Goal: Information Seeking & Learning: Compare options

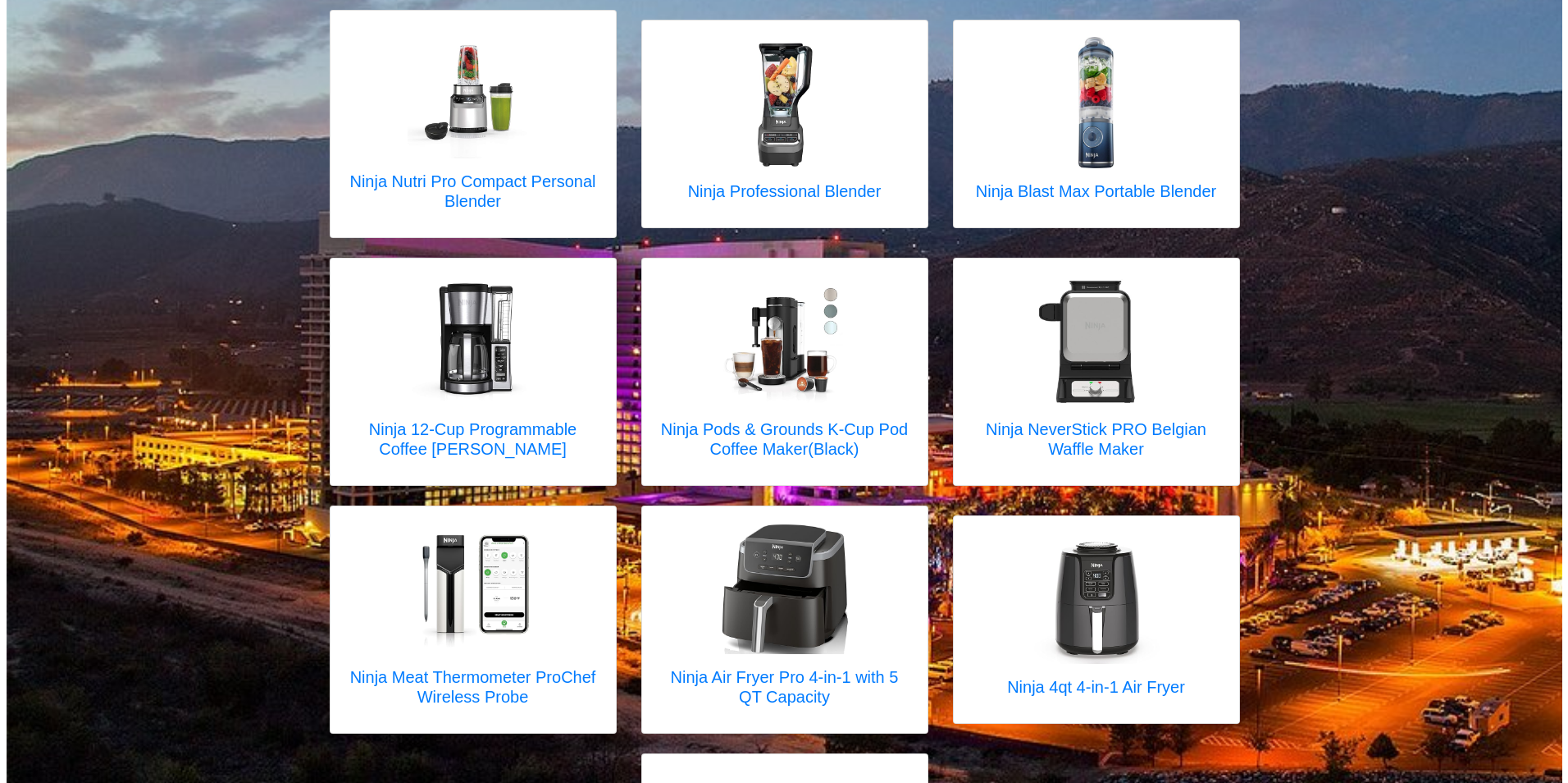
scroll to position [137, 0]
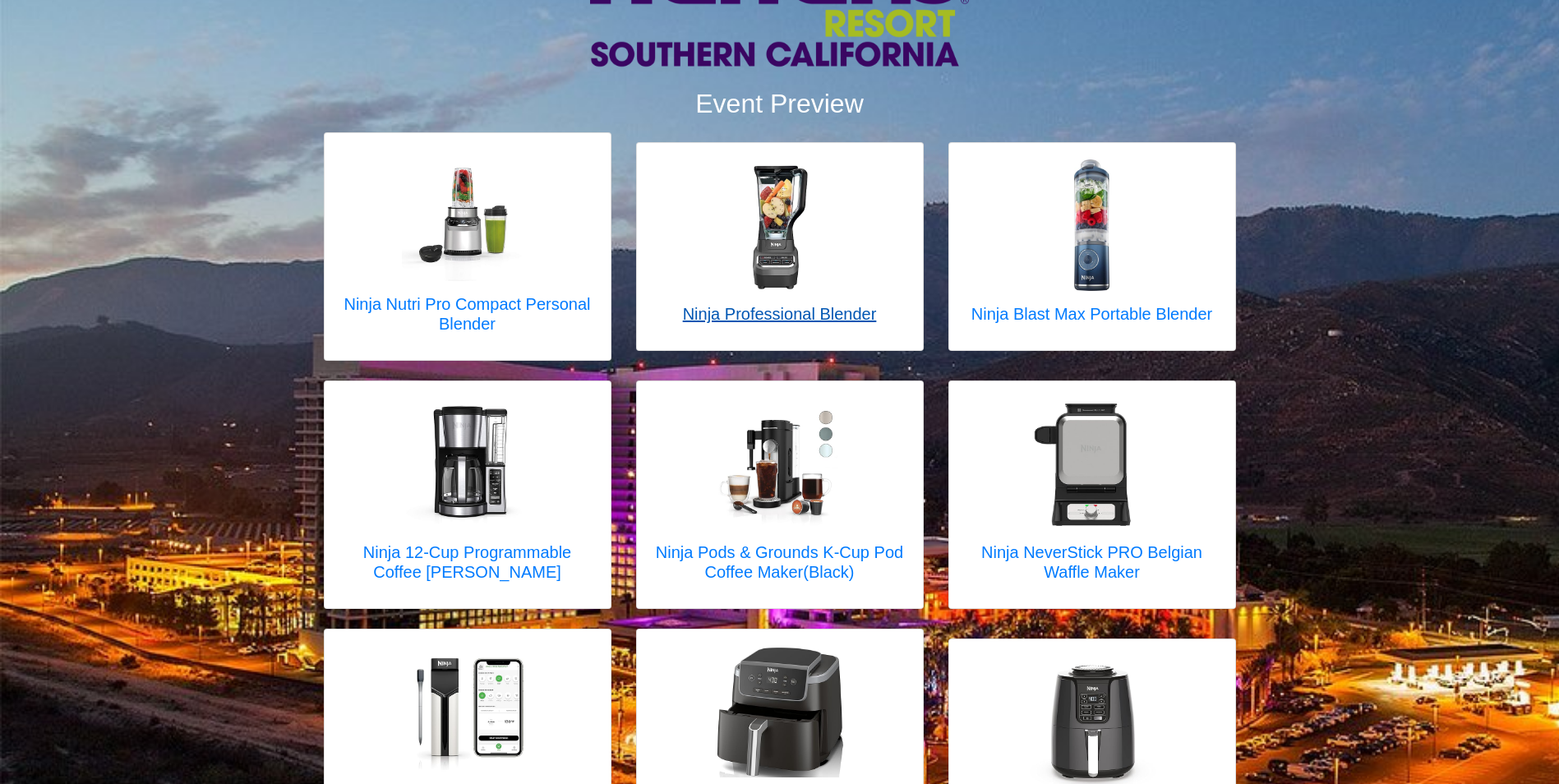
click at [778, 316] on h5 "Ninja Professional Blender" at bounding box center [780, 314] width 194 height 20
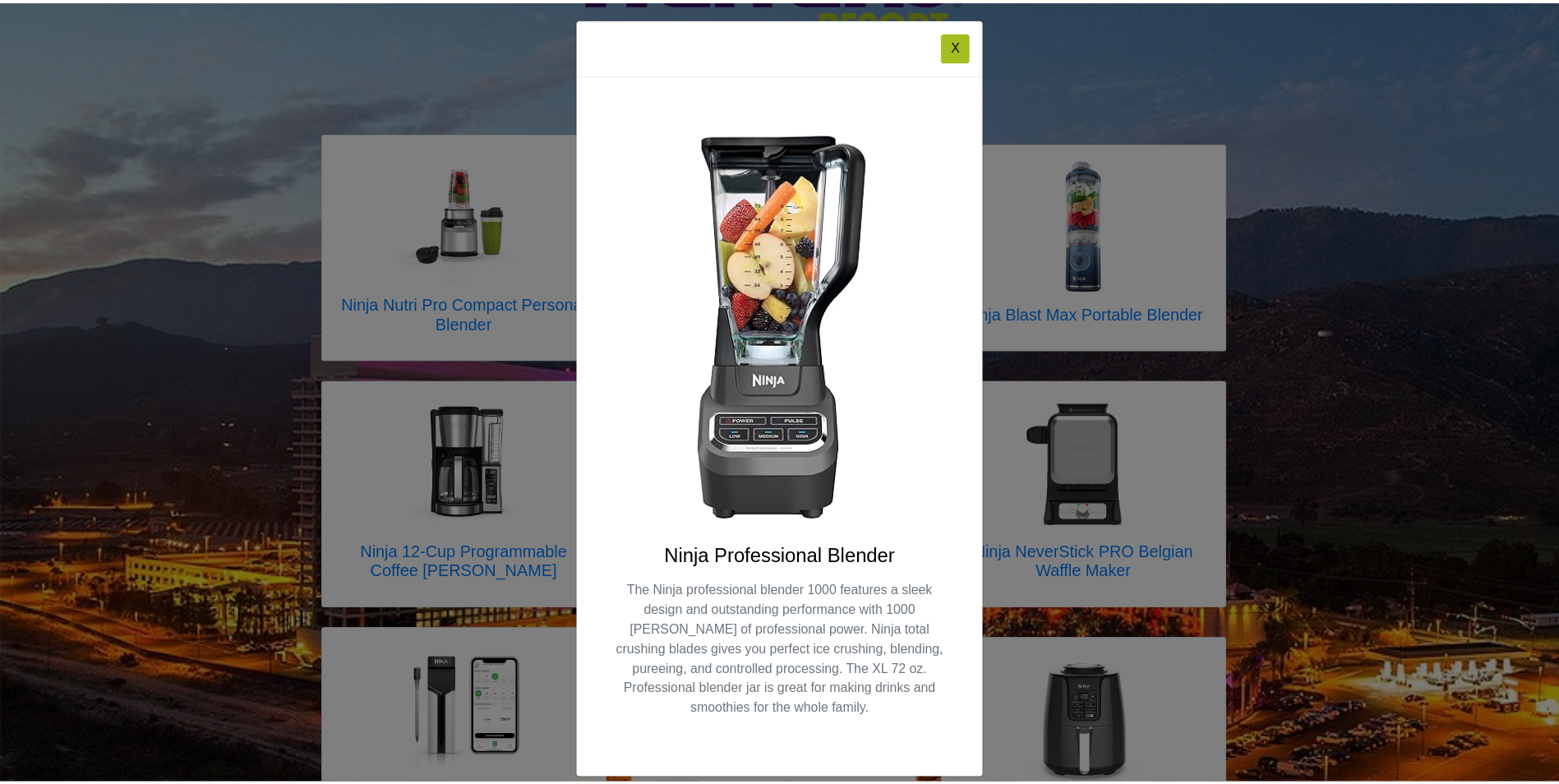
scroll to position [0, 0]
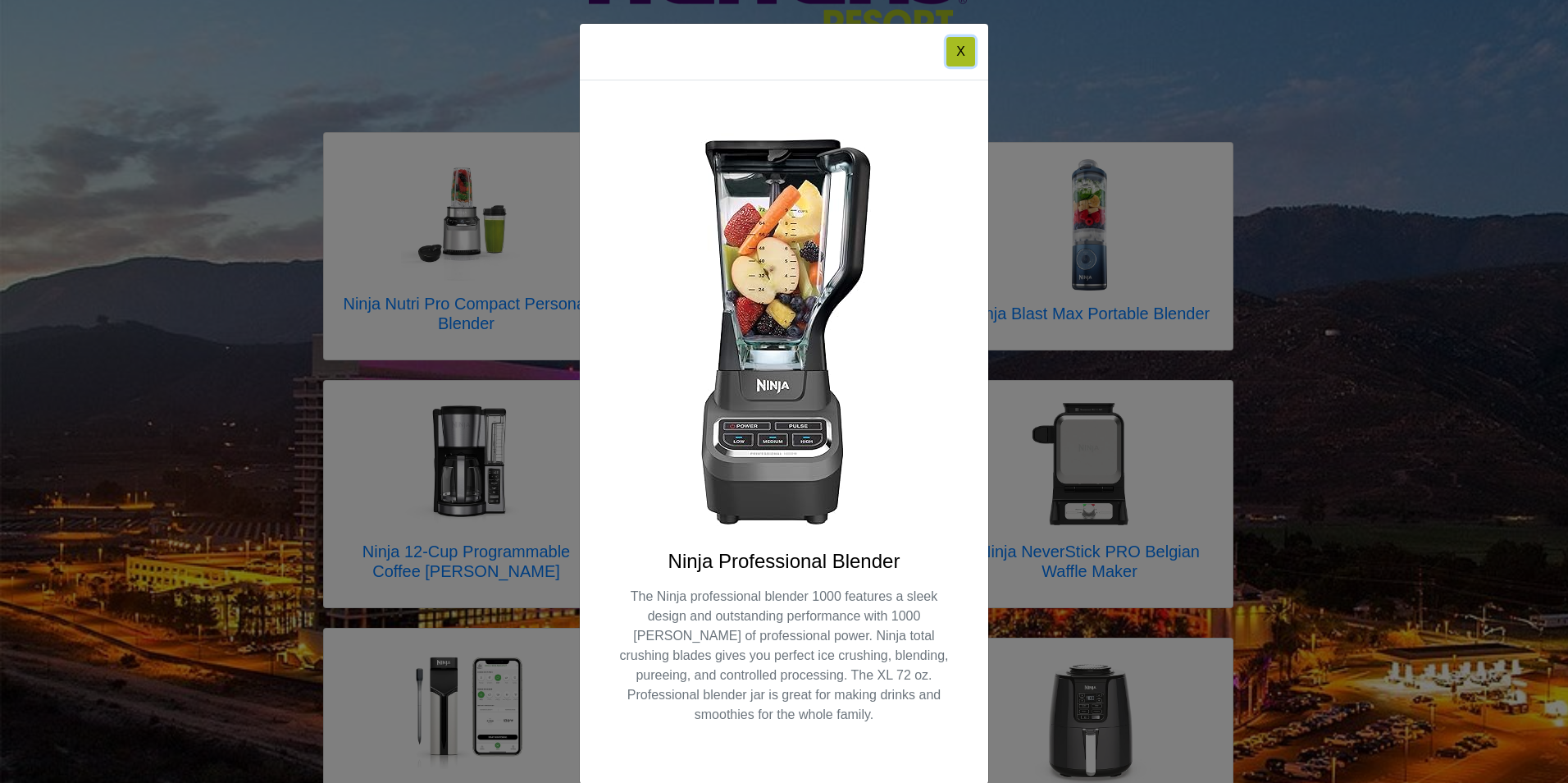
click at [828, 58] on button "X" at bounding box center [960, 52] width 29 height 30
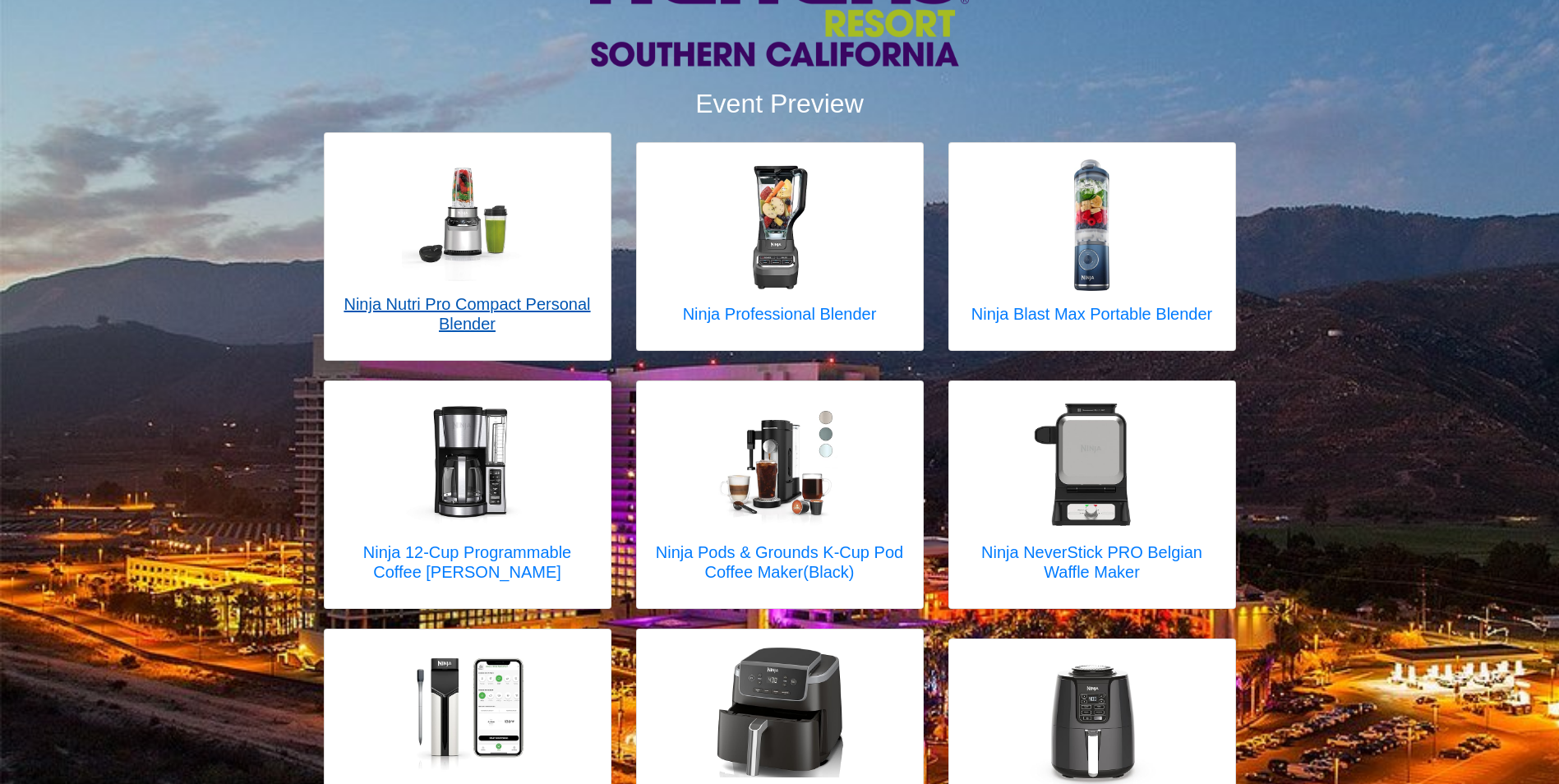
click at [431, 315] on h5 "Ninja Nutri Pro Compact Personal Blender" at bounding box center [467, 313] width 253 height 39
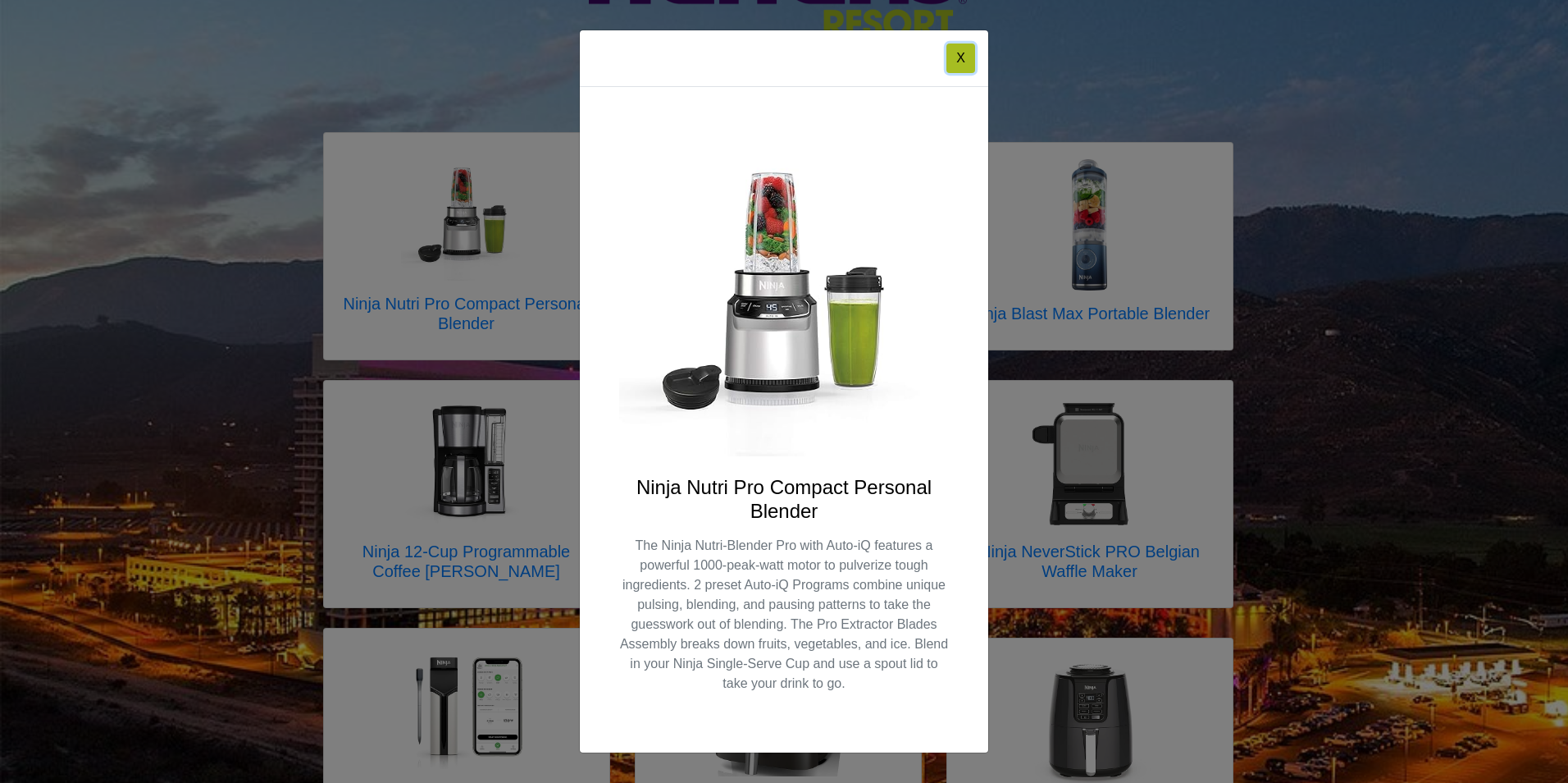
click at [828, 66] on button "X" at bounding box center [960, 59] width 29 height 30
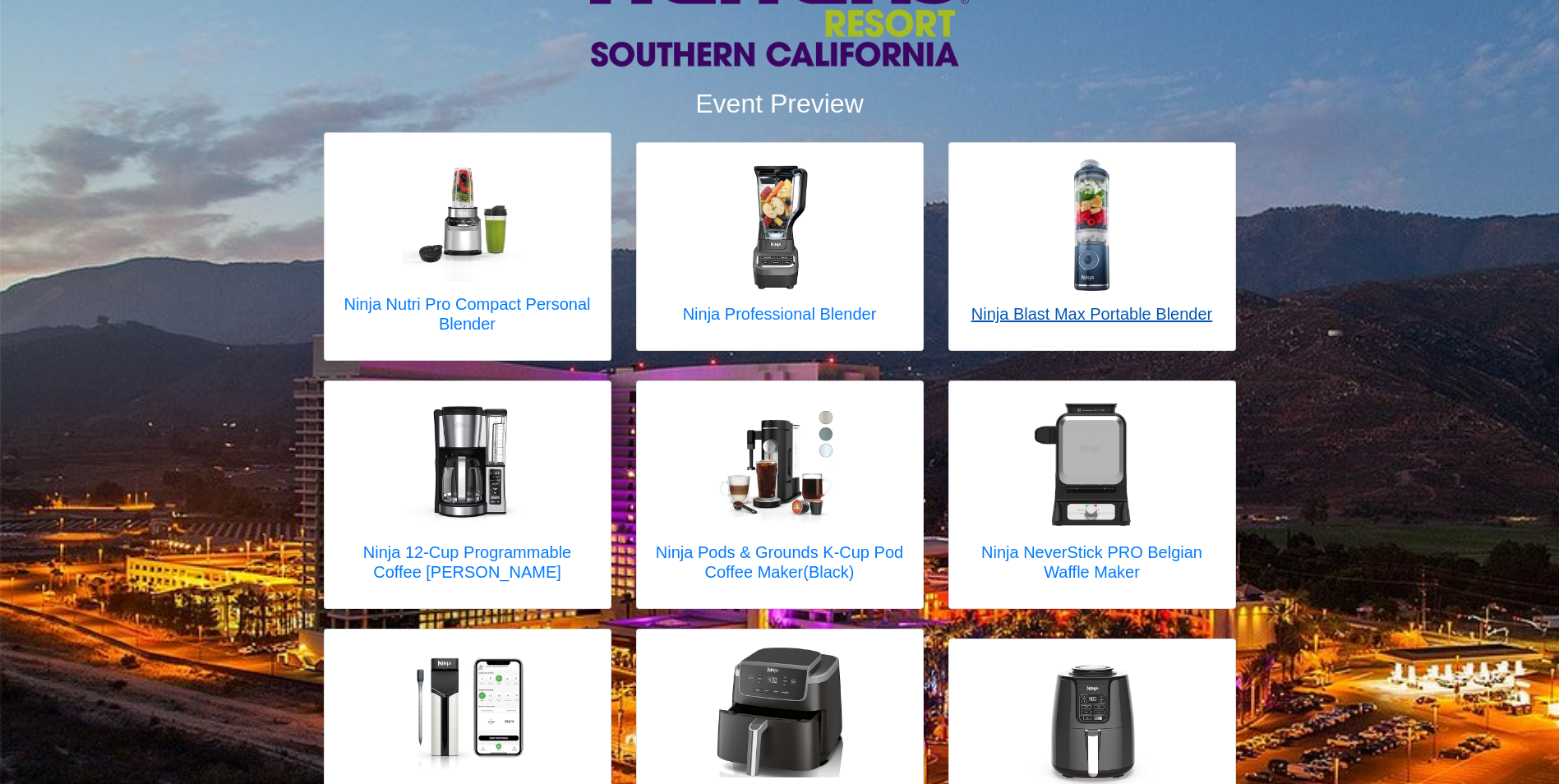
click at [830, 302] on link "Ninja Blast Max Portable Blender" at bounding box center [1091, 246] width 241 height 174
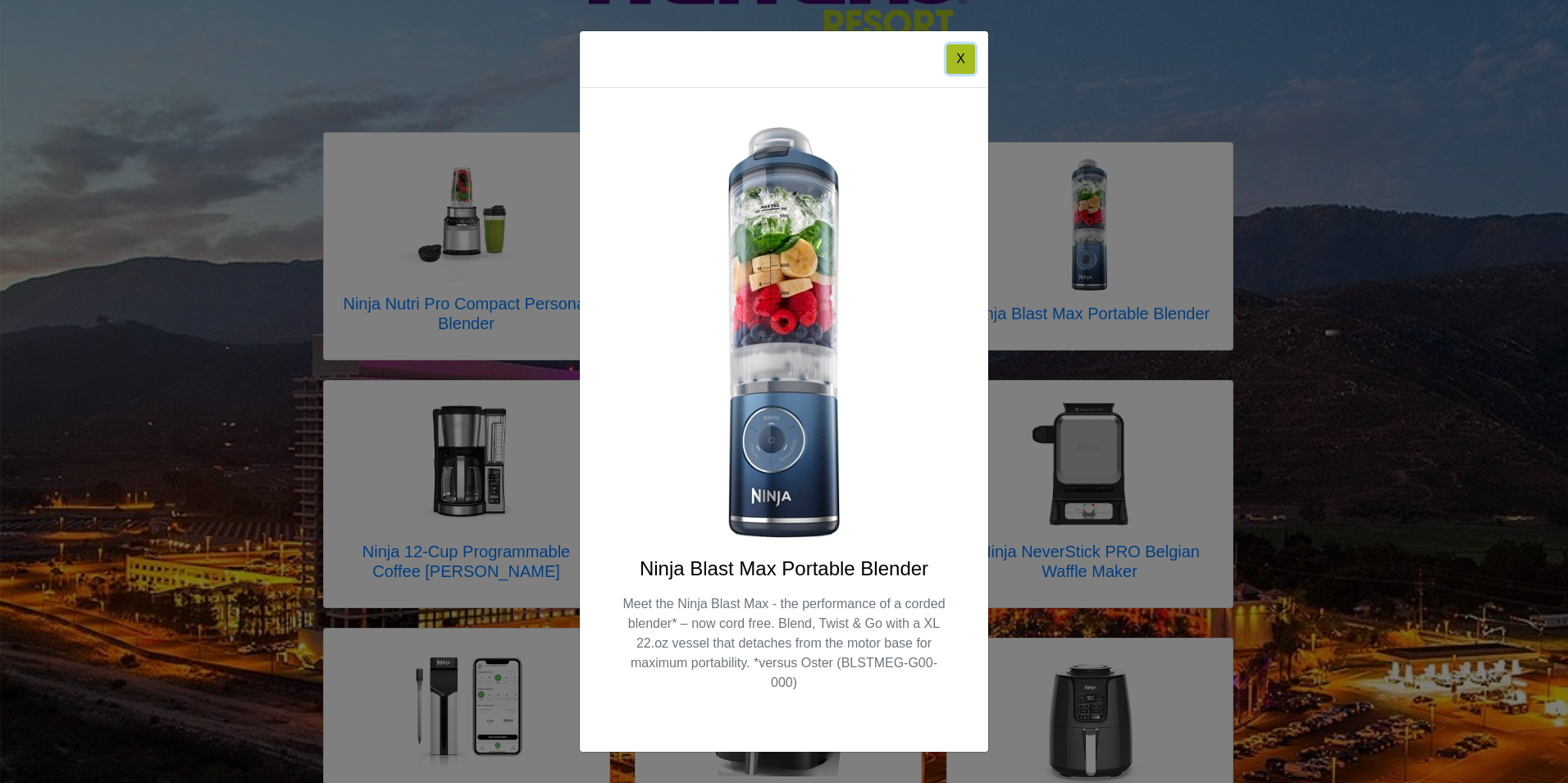
click at [828, 53] on button "X" at bounding box center [960, 59] width 29 height 30
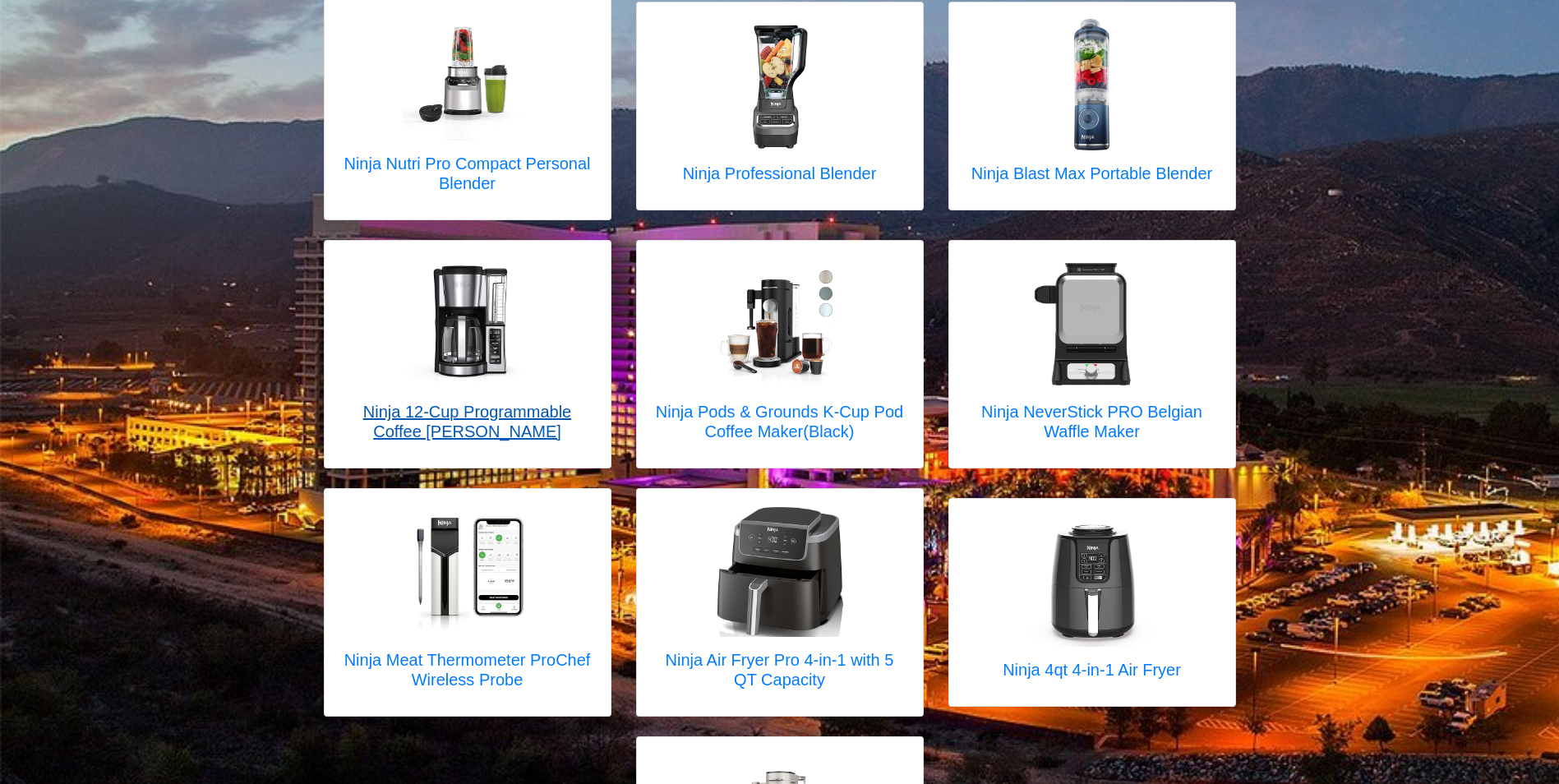
scroll to position [411, 0]
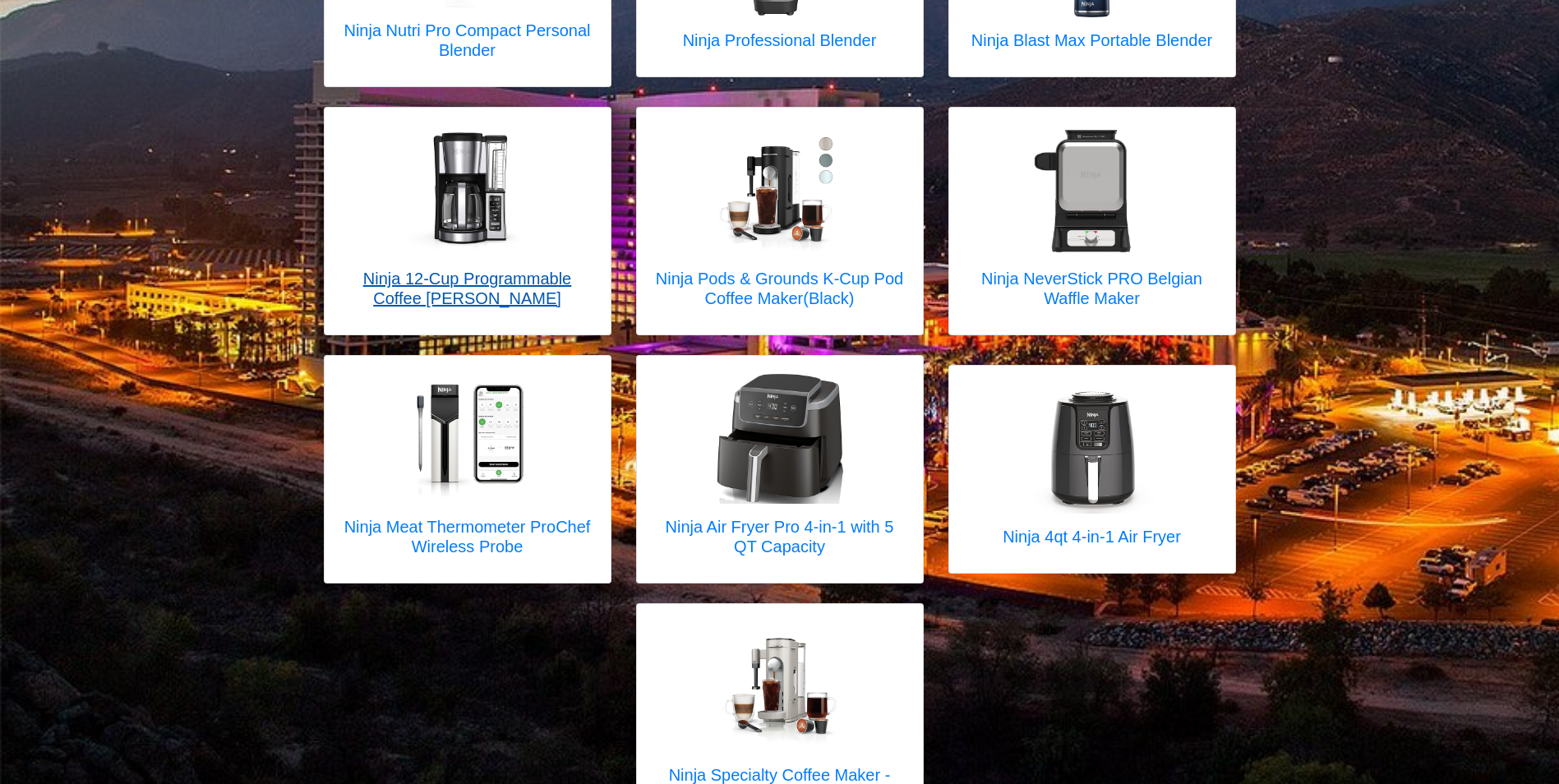
click at [481, 272] on h5 "Ninja 12-Cup Programmable Coffee [PERSON_NAME]" at bounding box center [467, 288] width 253 height 39
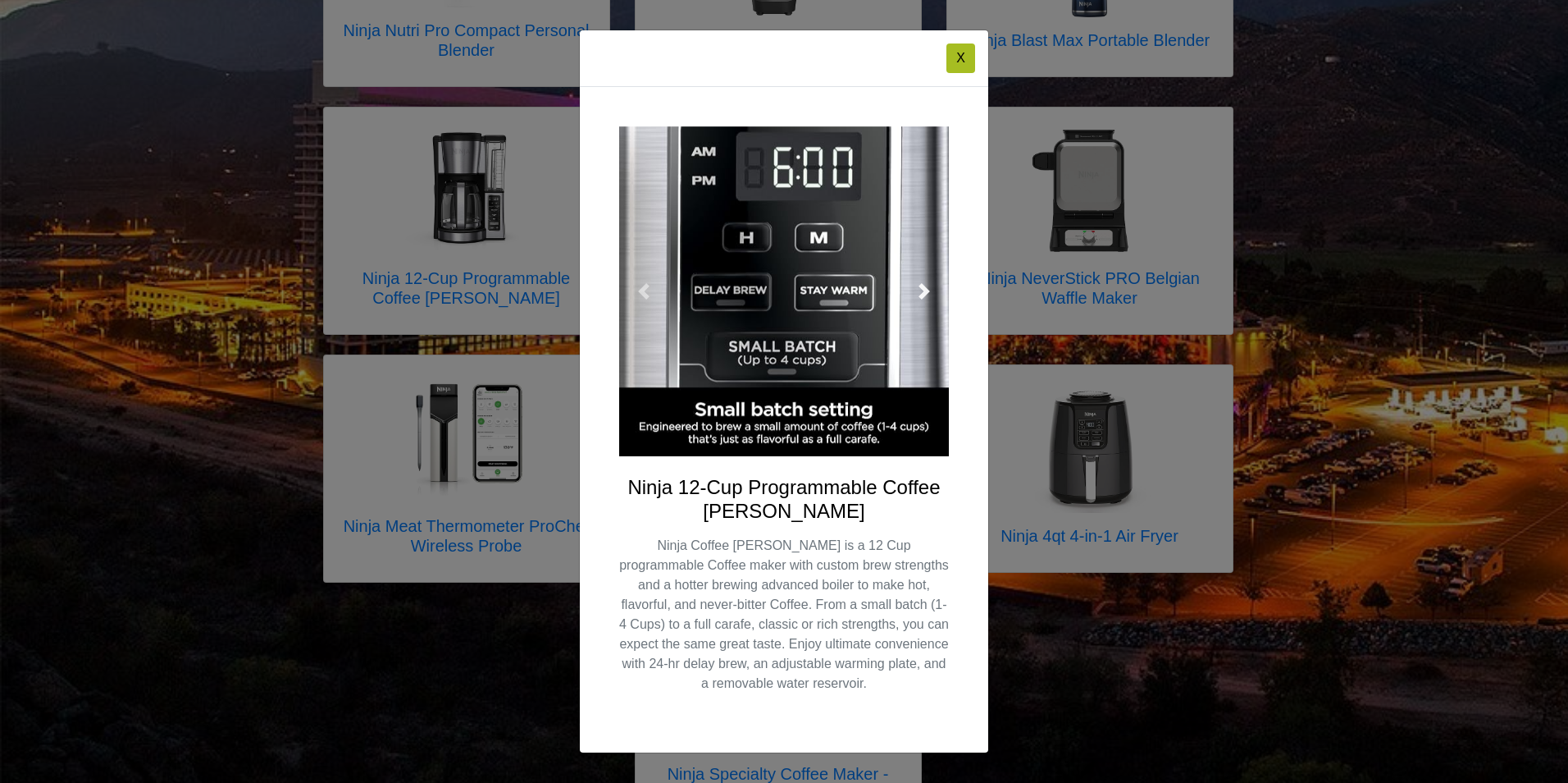
click at [828, 288] on span at bounding box center [924, 292] width 16 height 16
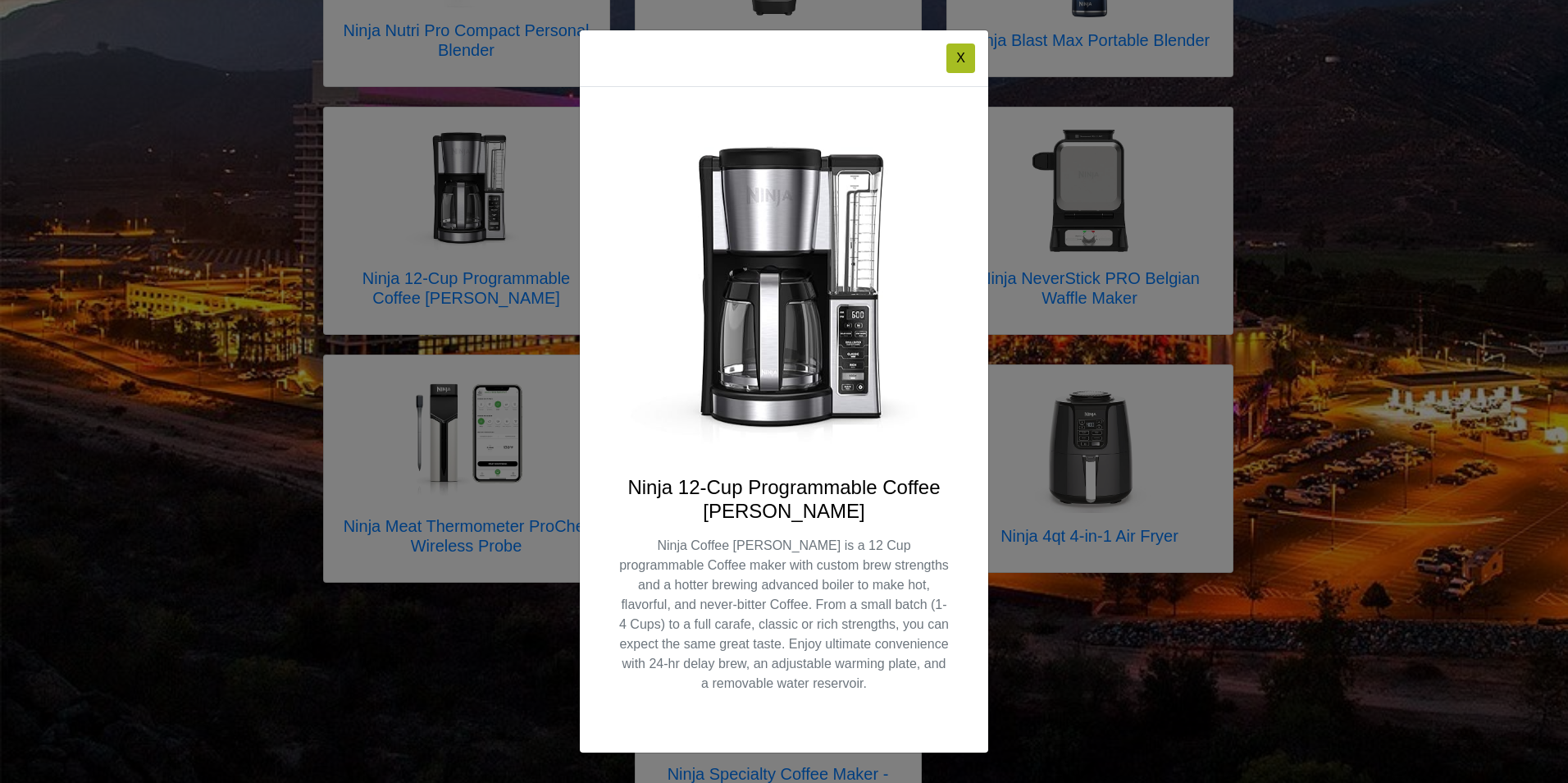
click at [828, 268] on link at bounding box center [924, 292] width 49 height 330
click at [828, 54] on button "X" at bounding box center [960, 59] width 29 height 30
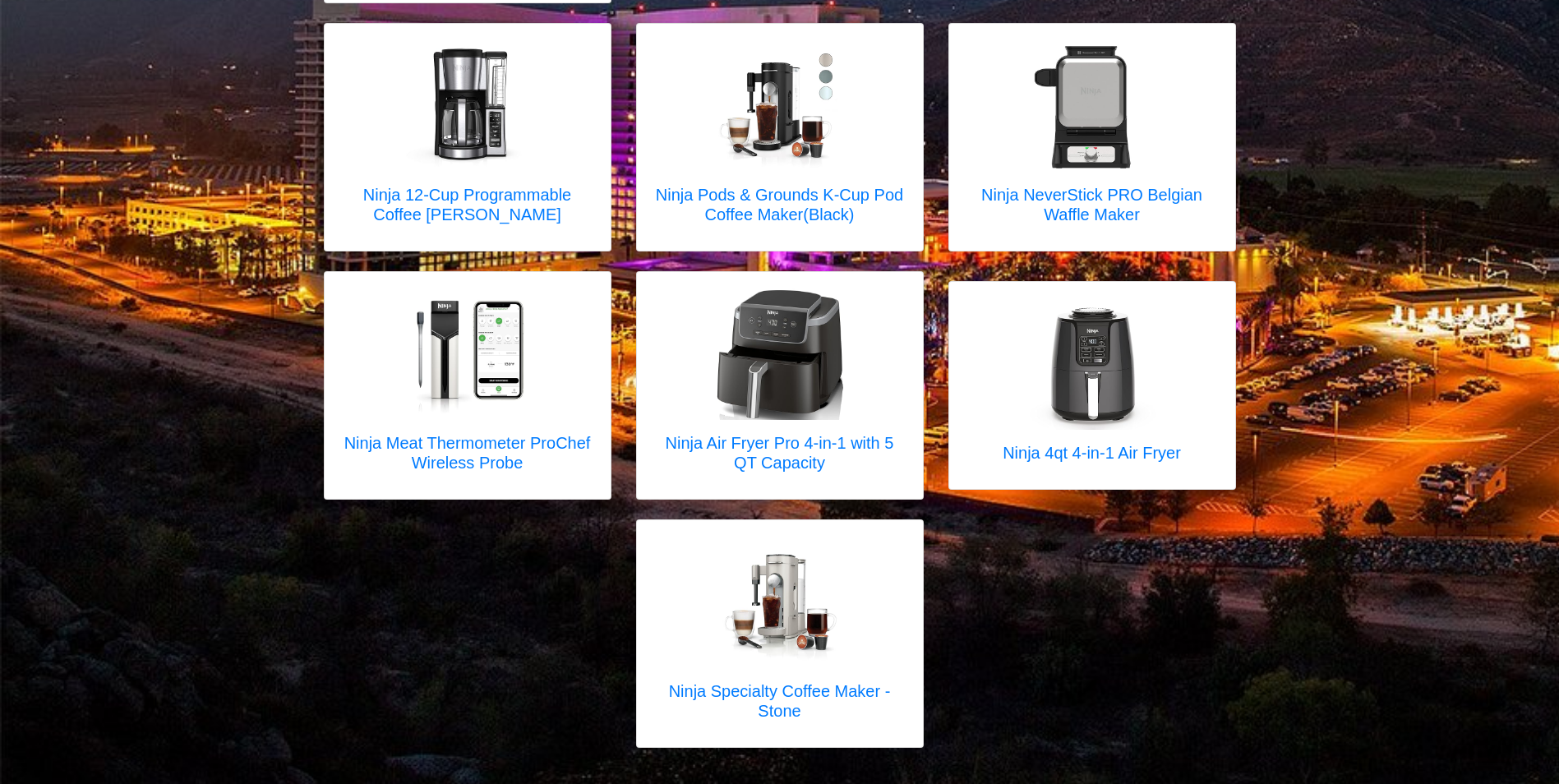
scroll to position [518, 0]
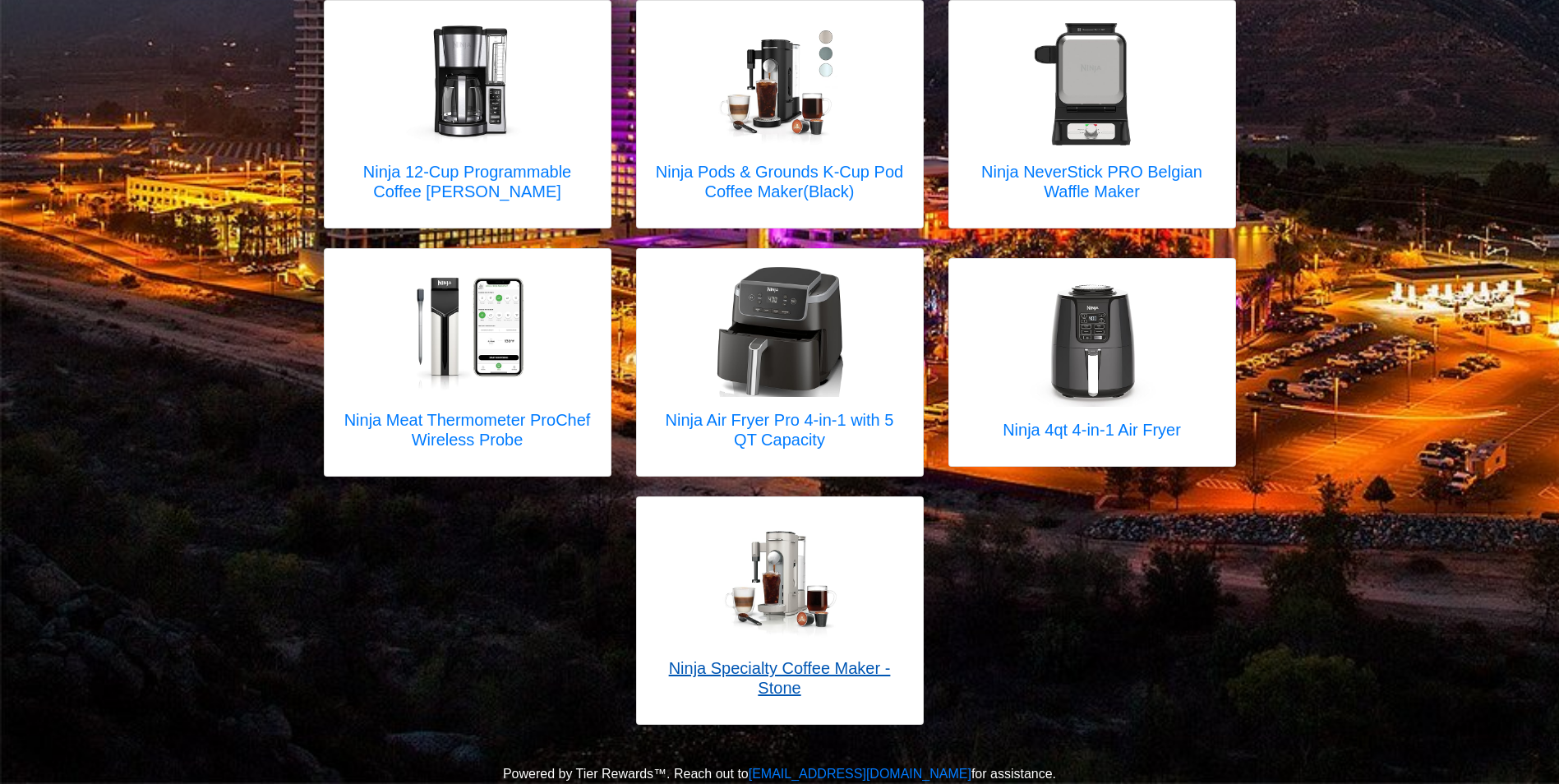
click at [825, 422] on h5 "Ninja Specialty Coffee Maker - Stone" at bounding box center [779, 677] width 253 height 39
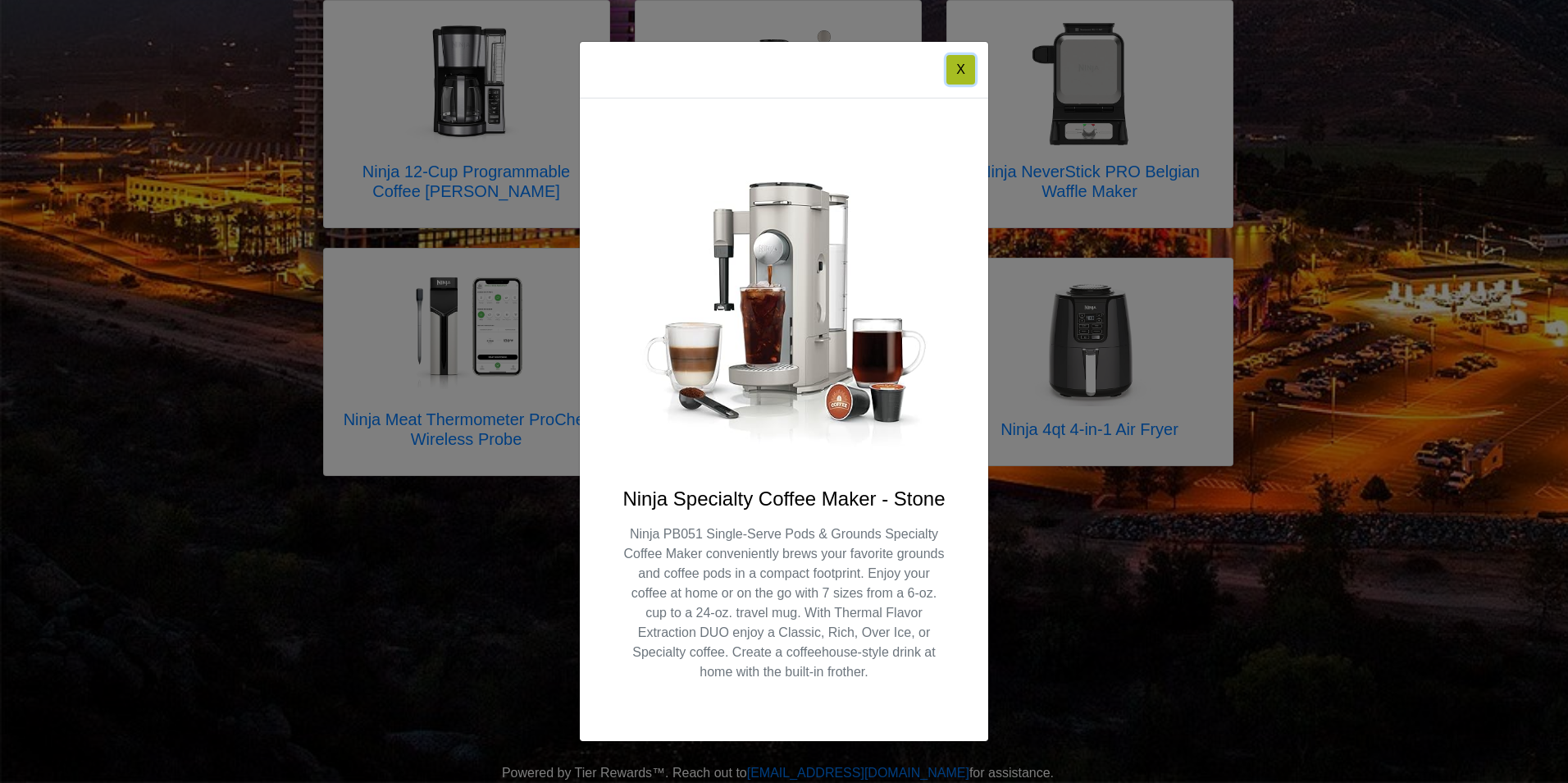
click at [828, 72] on button "X" at bounding box center [960, 70] width 29 height 30
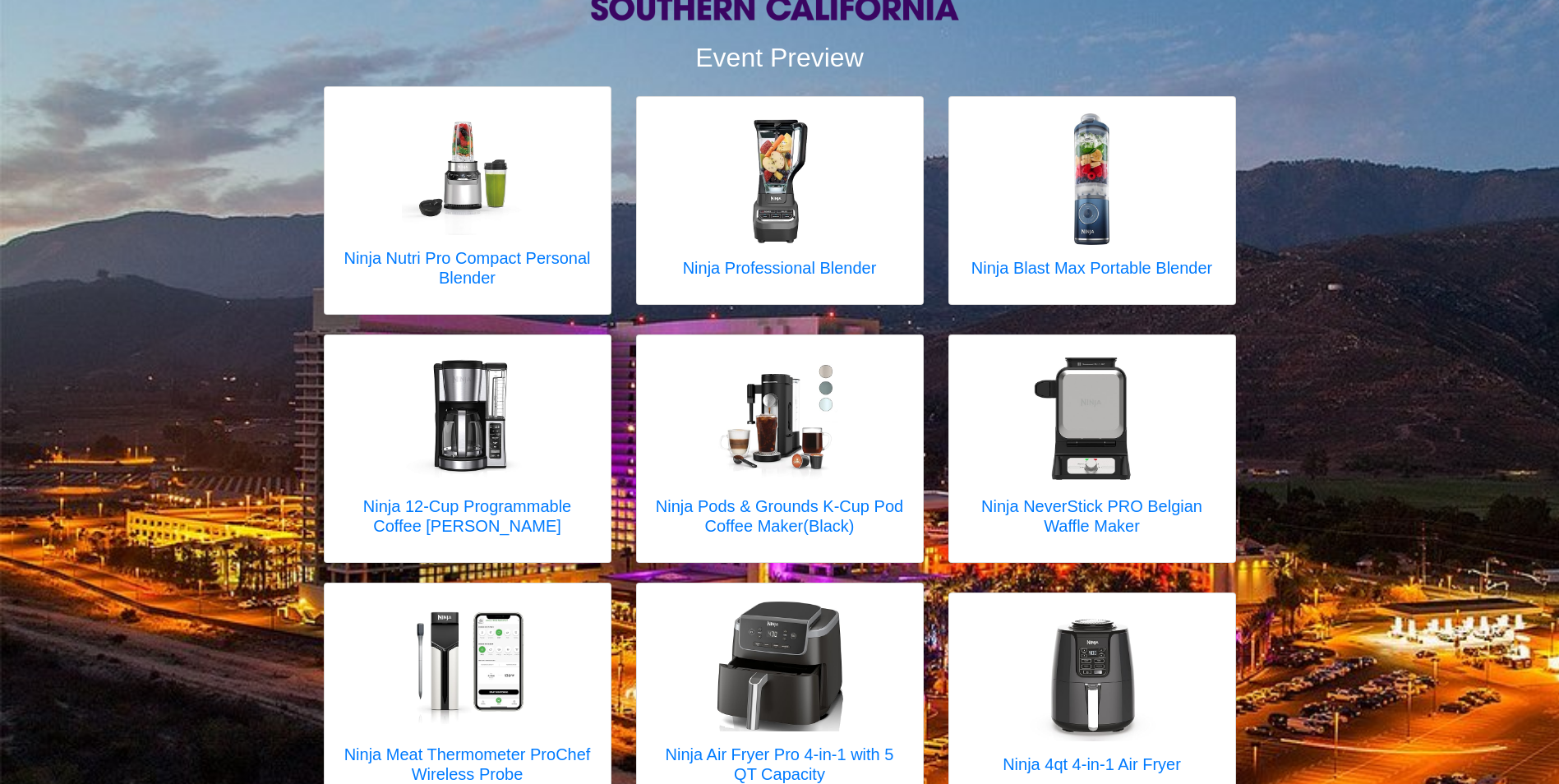
scroll to position [0, 0]
